Goal: Find specific page/section: Find specific page/section

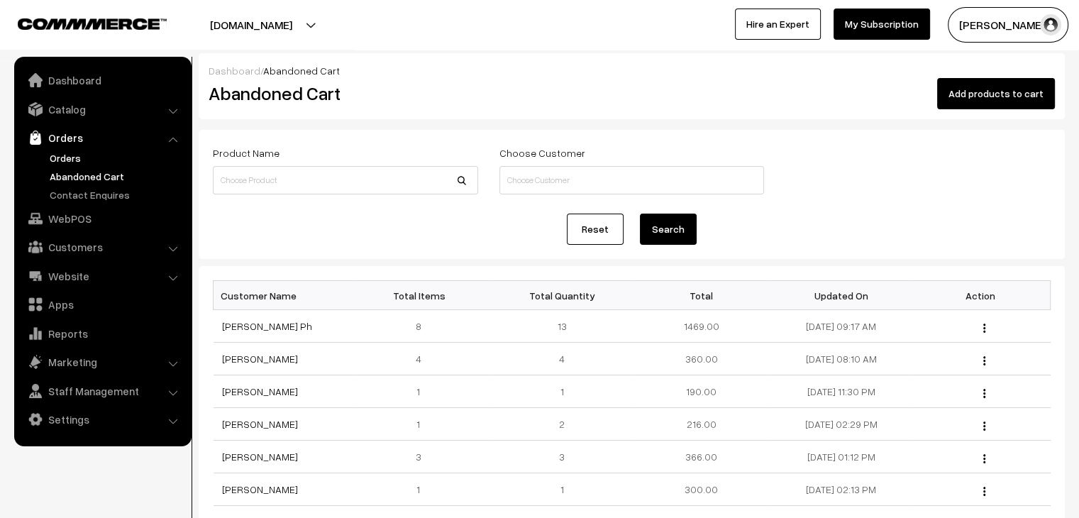
click at [59, 158] on link "Orders" at bounding box center [116, 157] width 141 height 15
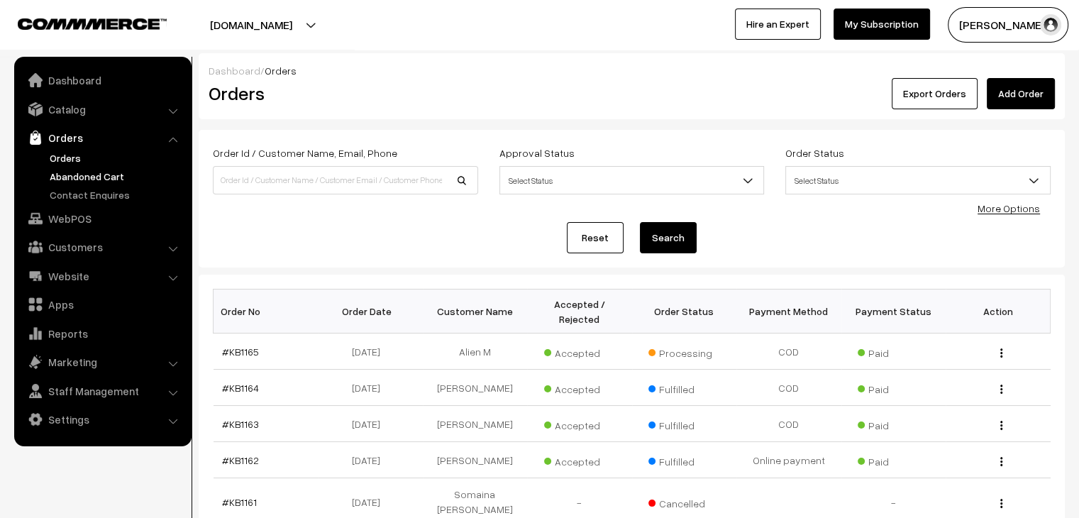
click at [76, 176] on link "Abandoned Cart" at bounding box center [116, 176] width 141 height 15
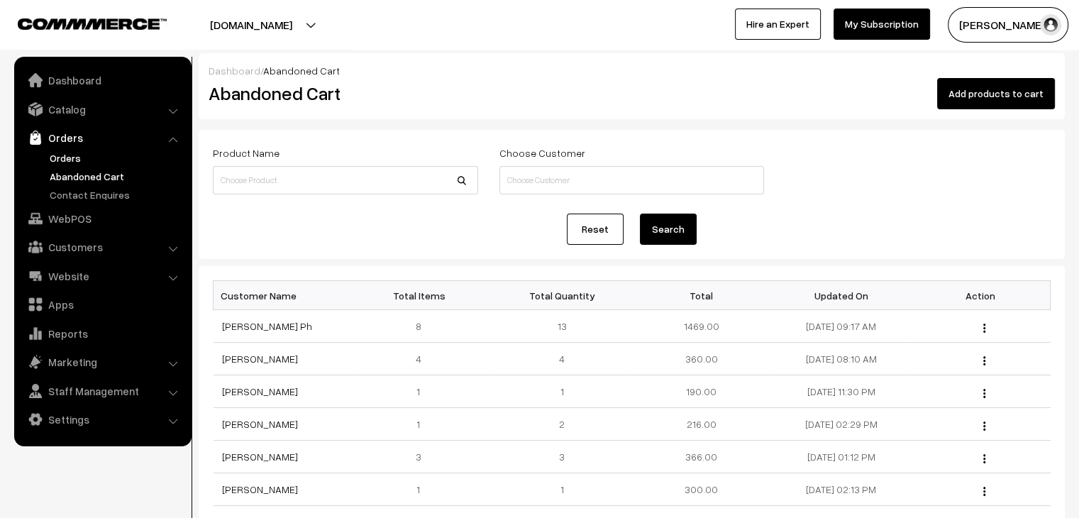
click at [62, 154] on link "Orders" at bounding box center [116, 157] width 141 height 15
